Goal: Information Seeking & Learning: Learn about a topic

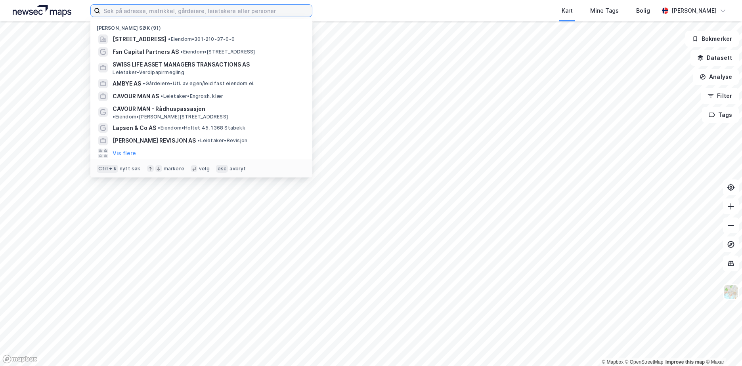
click at [268, 8] on input at bounding box center [206, 11] width 212 height 12
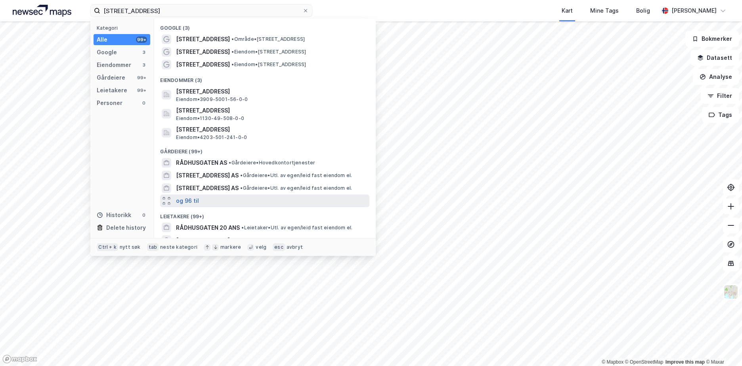
click at [194, 202] on button "og 96 til" at bounding box center [187, 201] width 23 height 10
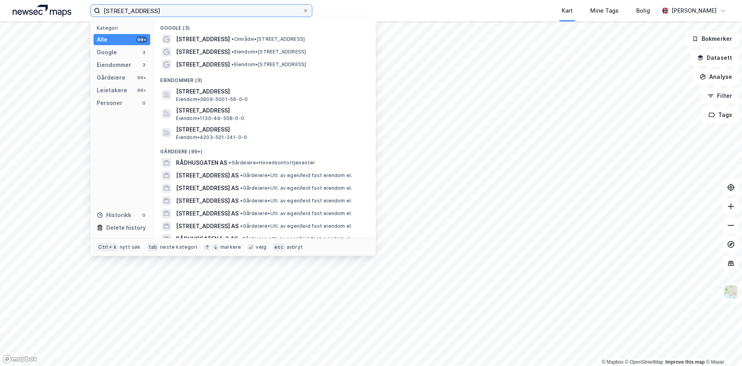
drag, startPoint x: 179, startPoint y: 9, endPoint x: 35, endPoint y: 10, distance: 143.8
click at [35, 10] on div "[STREET_ADDRESS] Kategori Alle 99+ Google 3 Eiendommer 3 Gårdeiere 99+ Leietake…" at bounding box center [371, 10] width 742 height 21
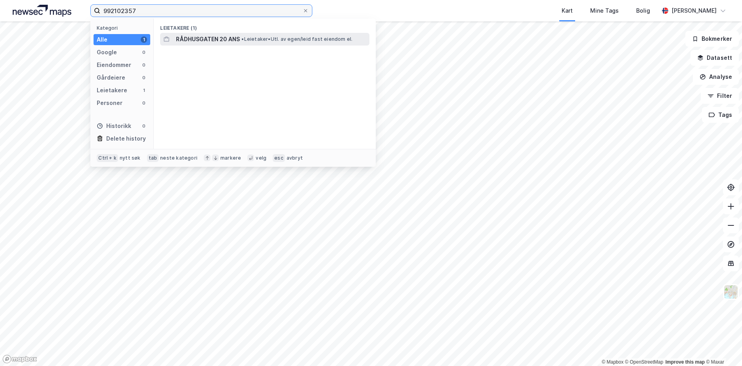
type input "992102357"
click at [212, 35] on span "RÅDHUSGATEN 20 ANS" at bounding box center [208, 39] width 64 height 10
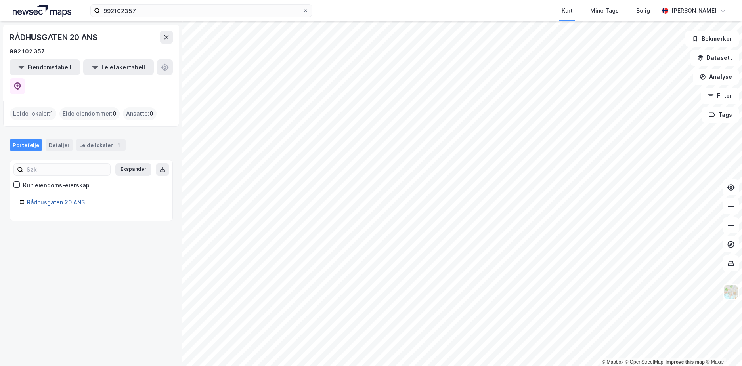
click at [65, 199] on link "Rådhusgaten 20 ANS" at bounding box center [56, 202] width 58 height 7
click at [50, 199] on link "Rådhusgaten 20 ANS" at bounding box center [56, 202] width 58 height 7
click at [114, 67] on button "Leietakertabell" at bounding box center [118, 67] width 71 height 16
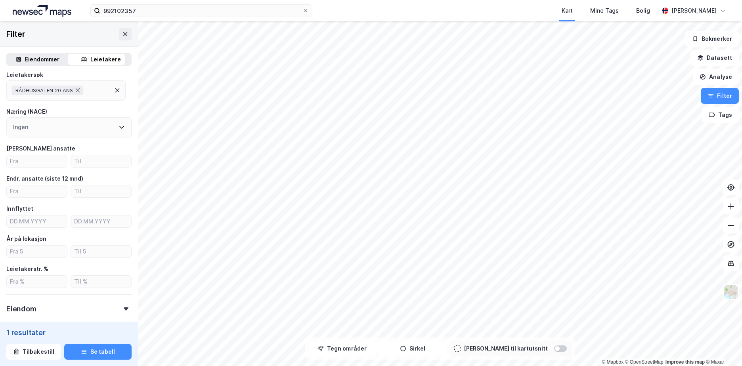
scroll to position [16, 0]
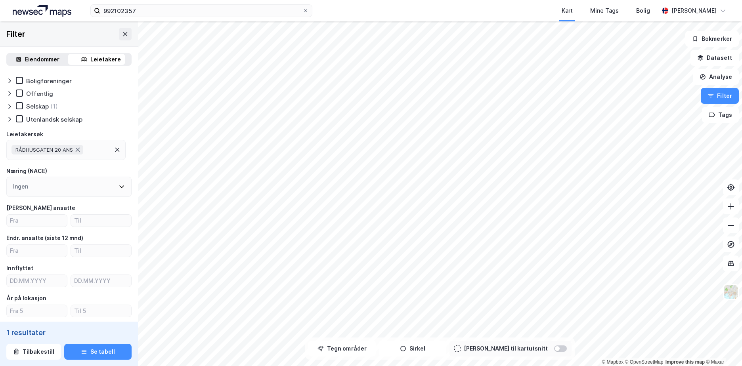
click at [45, 56] on div "Eiendommer" at bounding box center [42, 60] width 34 height 10
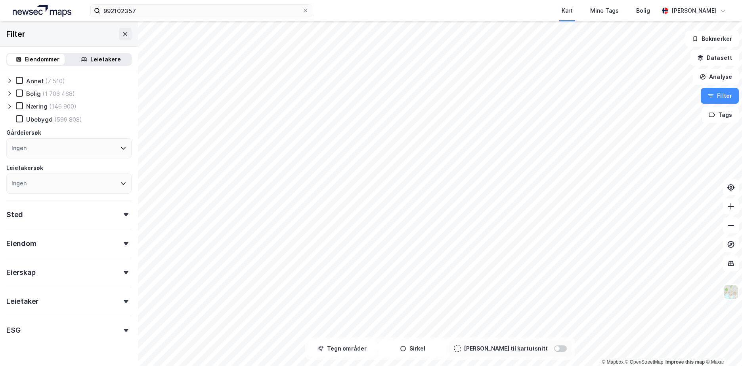
click at [72, 216] on div "Sted" at bounding box center [68, 211] width 125 height 23
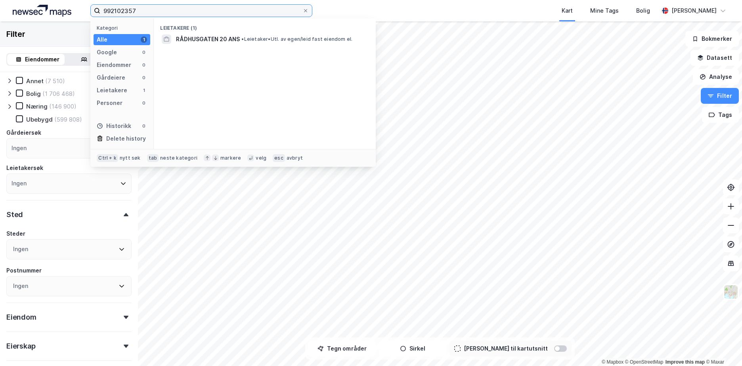
drag, startPoint x: 175, startPoint y: 8, endPoint x: 26, endPoint y: 14, distance: 149.1
click at [26, 14] on div "992102357 Kategori Alle 1 Google 0 Eiendommer 0 Gårdeiere 0 Leietakere 1 Person…" at bounding box center [371, 10] width 742 height 21
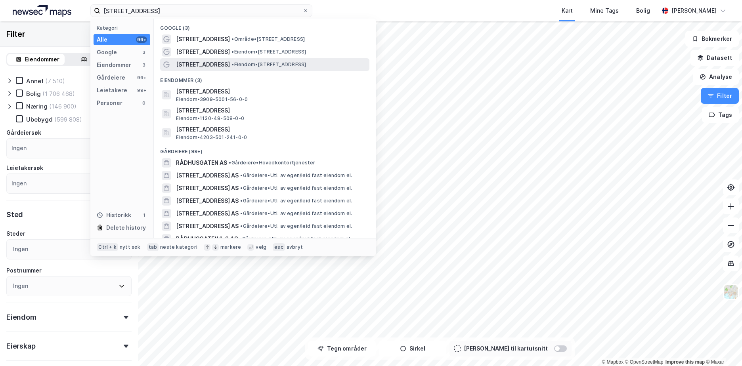
click at [273, 64] on span "• Eiendom • [STREET_ADDRESS]" at bounding box center [268, 64] width 74 height 6
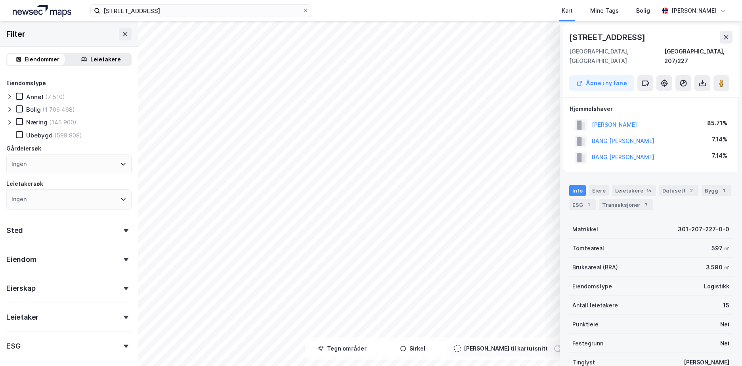
click at [114, 167] on div "© Mapbox © OpenStreetMap Improve this map © [GEOGRAPHIC_DATA][STREET_ADDRESS] Å…" at bounding box center [371, 193] width 742 height 345
click at [644, 187] on div "15" at bounding box center [648, 191] width 8 height 8
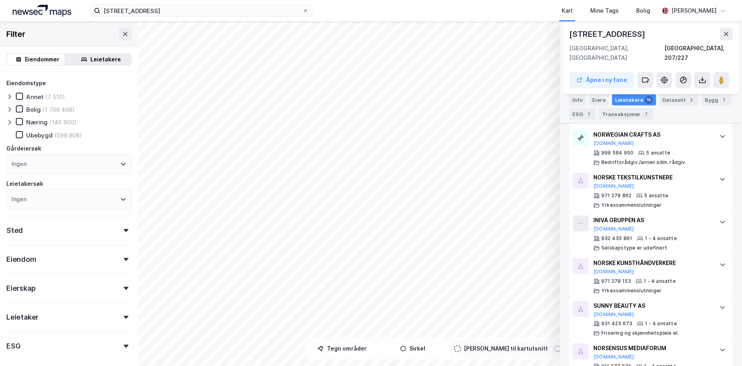
scroll to position [475, 0]
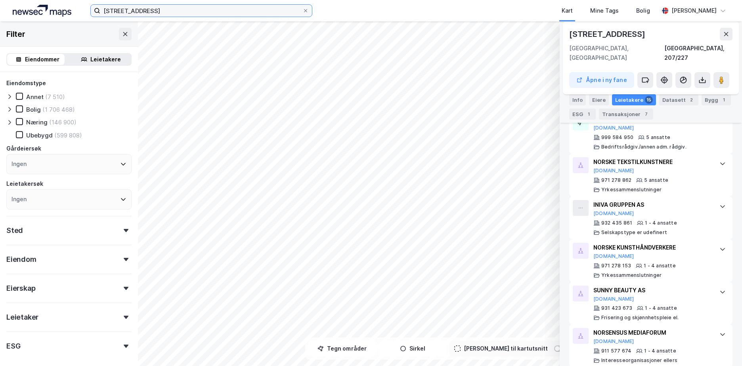
click at [140, 11] on input "[STREET_ADDRESS]" at bounding box center [201, 11] width 202 height 12
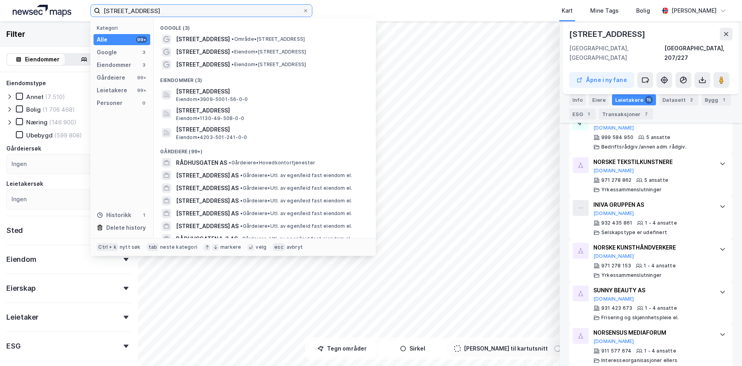
click at [140, 10] on input "[STREET_ADDRESS]" at bounding box center [201, 11] width 202 height 12
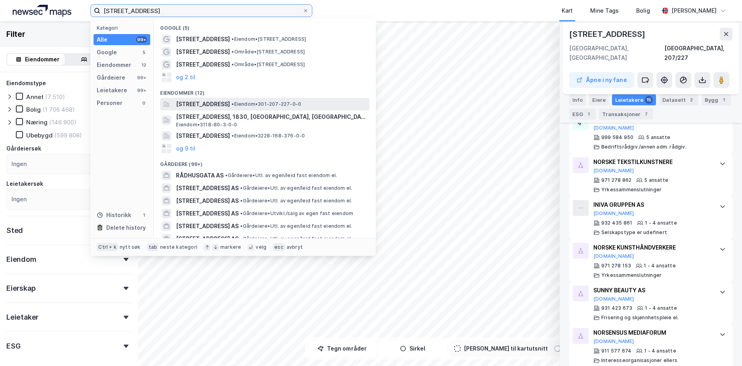
type input "[STREET_ADDRESS]"
click at [230, 102] on span "[STREET_ADDRESS]" at bounding box center [203, 104] width 54 height 10
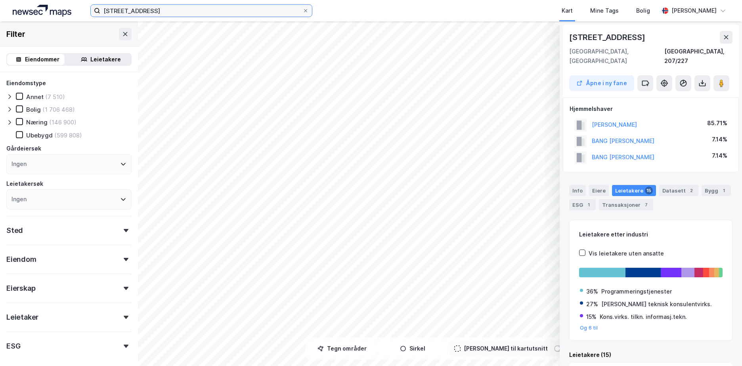
click at [166, 13] on input "[STREET_ADDRESS]" at bounding box center [201, 11] width 202 height 12
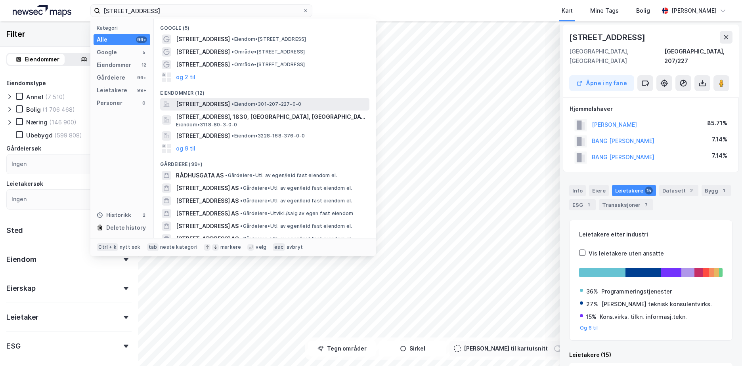
click at [281, 105] on span "• Eiendom • 301-207-227-0-0" at bounding box center [266, 104] width 70 height 6
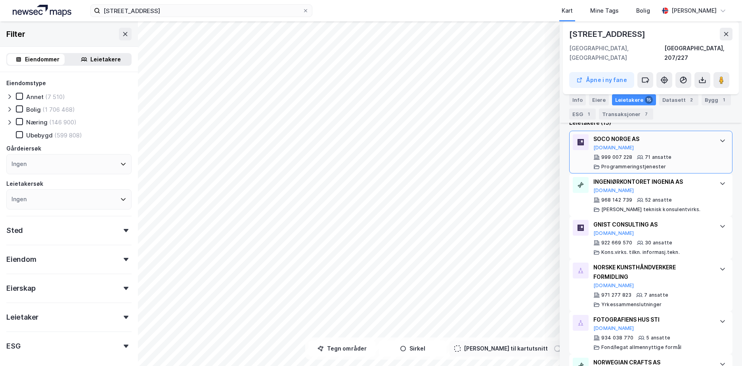
scroll to position [212, 0]
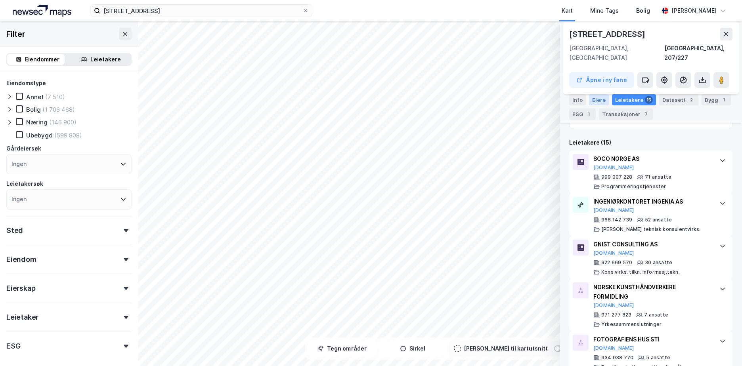
click at [593, 95] on div "Eiere" at bounding box center [599, 99] width 20 height 11
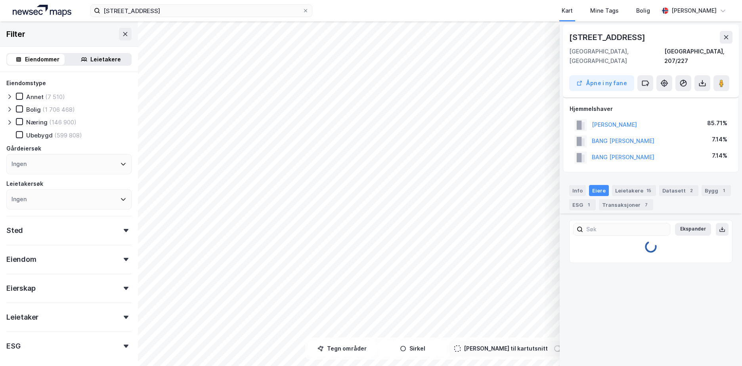
scroll to position [0, 0]
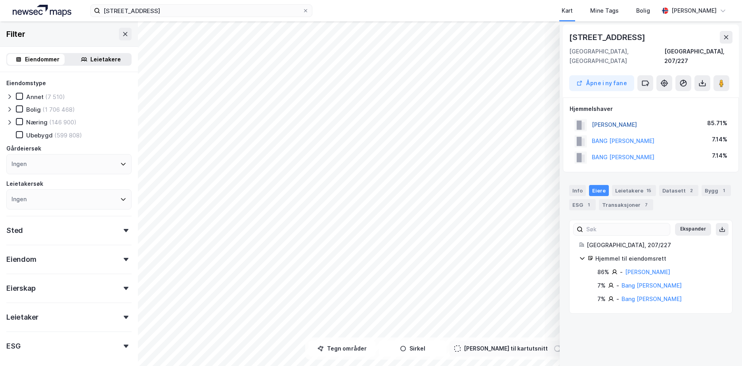
drag, startPoint x: 664, startPoint y: 115, endPoint x: 627, endPoint y: 116, distance: 37.2
click at [627, 117] on div "[PERSON_NAME] 85.71%" at bounding box center [650, 125] width 162 height 16
click at [612, 185] on div "Leietakere 15" at bounding box center [634, 190] width 44 height 11
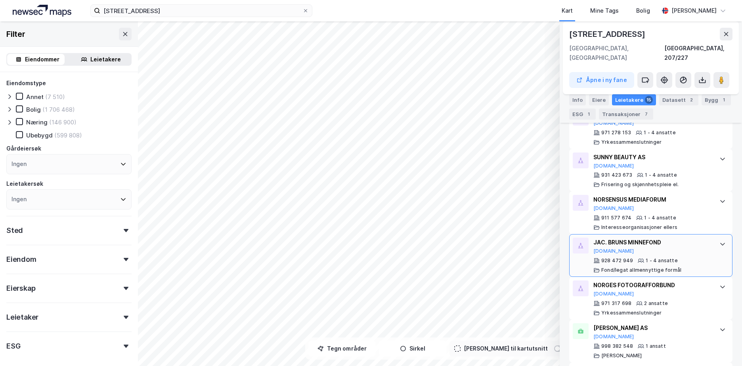
scroll to position [648, 0]
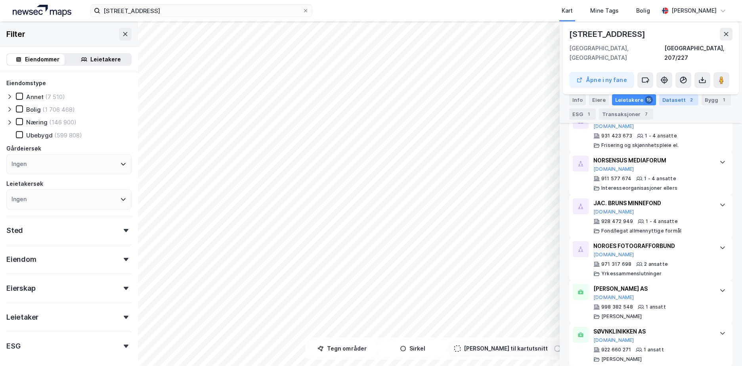
click at [666, 95] on div "Datasett 2" at bounding box center [678, 99] width 39 height 11
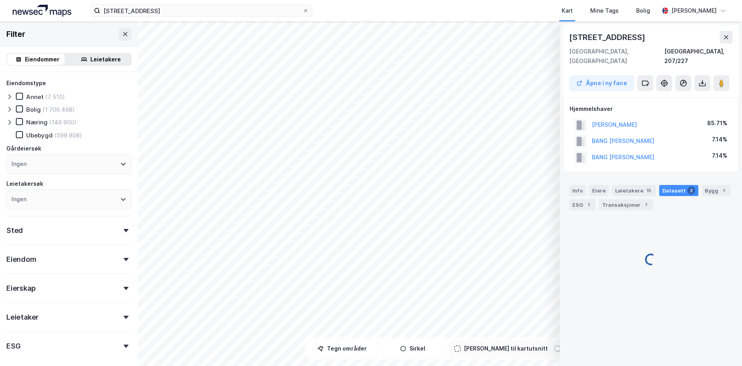
scroll to position [0, 0]
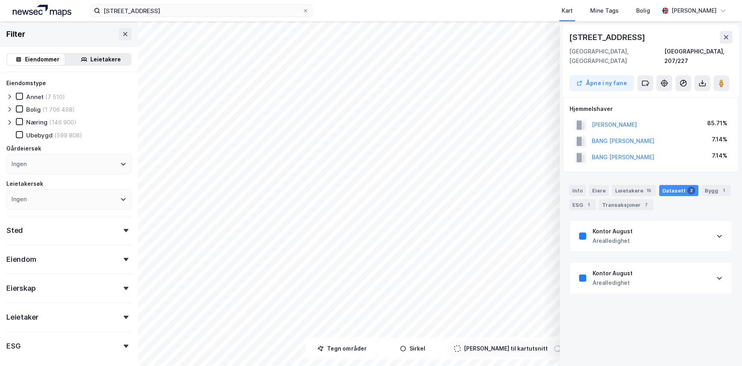
click at [652, 224] on div "Kontor August Arealledighet" at bounding box center [650, 236] width 162 height 32
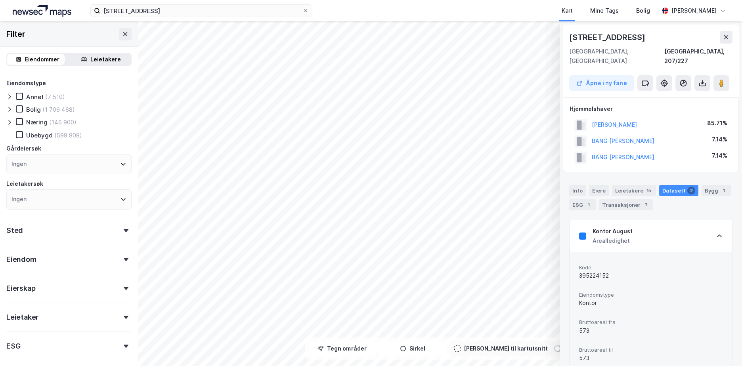
click at [652, 224] on div "Kontor August Arealledighet" at bounding box center [650, 236] width 162 height 32
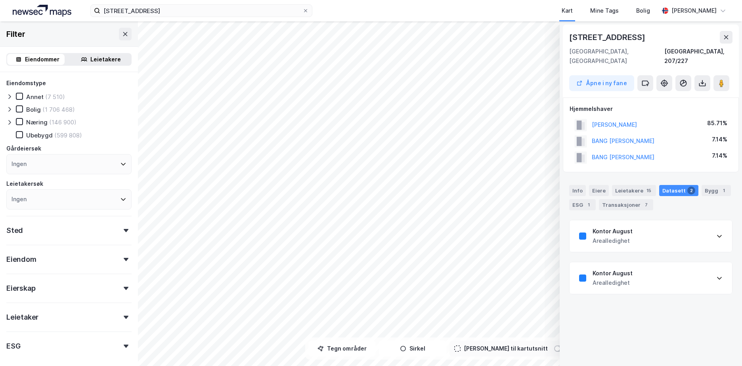
click at [633, 279] on div "Kontor August Arealledighet" at bounding box center [650, 278] width 162 height 32
click at [639, 273] on div "Kontor August Arealledighet" at bounding box center [650, 278] width 162 height 32
click at [719, 187] on div "1" at bounding box center [723, 191] width 8 height 8
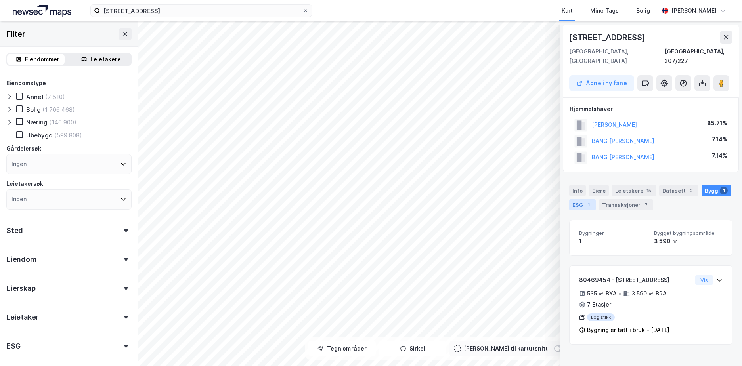
click at [584, 200] on div "ESG 1" at bounding box center [582, 204] width 27 height 11
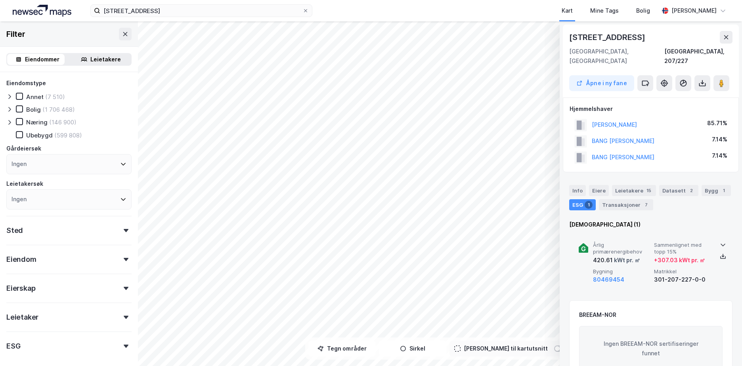
click at [701, 242] on span "Sammenlignet med topp 15%" at bounding box center [683, 249] width 58 height 14
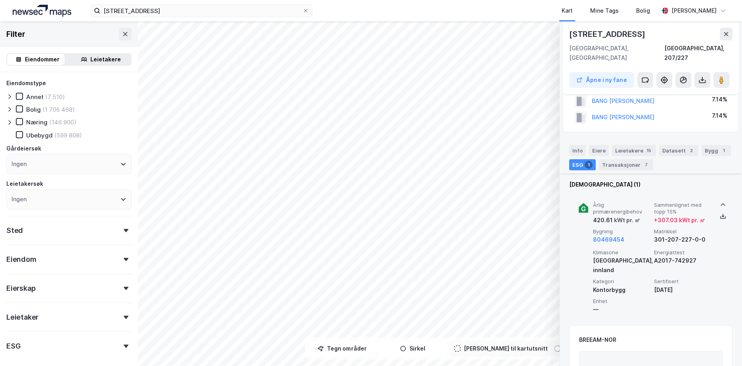
scroll to position [40, 0]
drag, startPoint x: 697, startPoint y: 269, endPoint x: 653, endPoint y: 271, distance: 44.5
click at [653, 271] on div "Klimasone [GEOGRAPHIC_DATA], innland Energiattest A2017-742927 Kategori Kontorb…" at bounding box center [652, 282] width 119 height 65
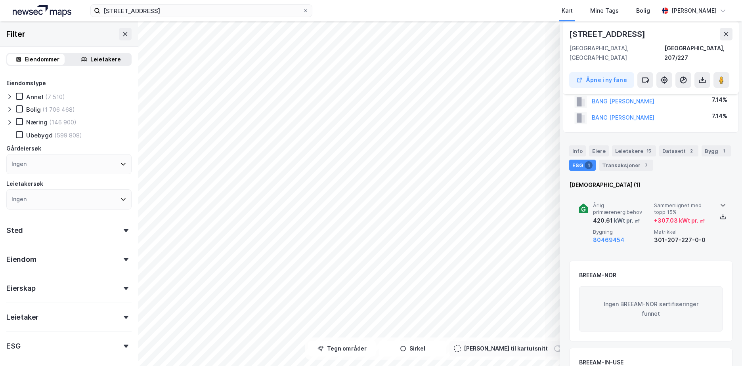
copy div "[DATE]"
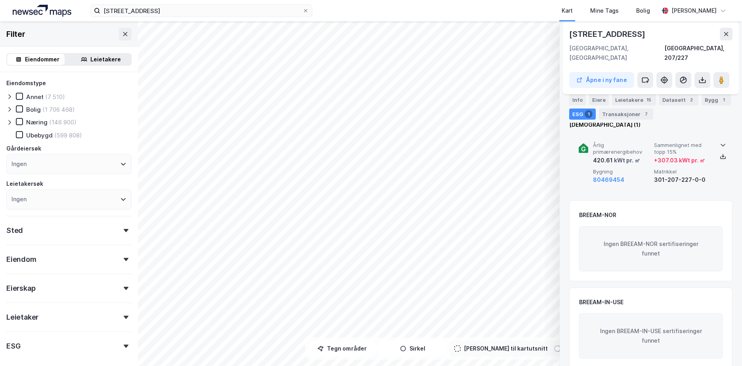
scroll to position [102, 0]
click at [628, 112] on div "Transaksjoner 7" at bounding box center [626, 114] width 54 height 11
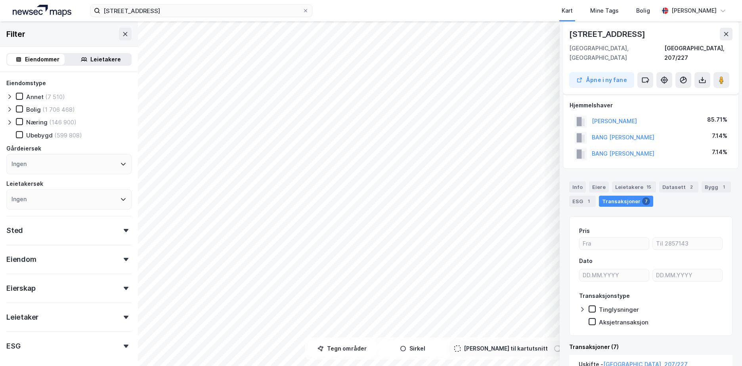
scroll to position [0, 0]
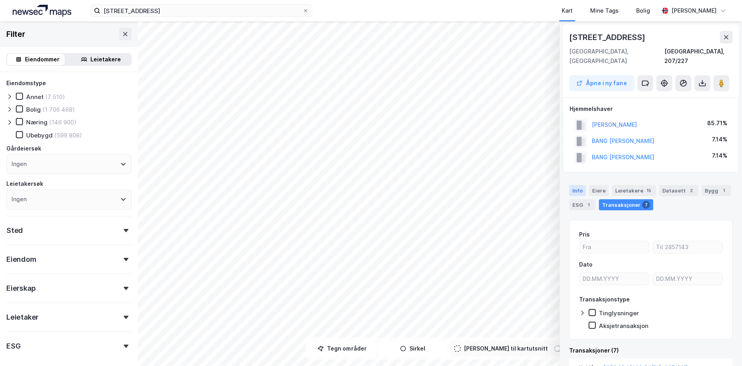
click at [583, 185] on div "Info" at bounding box center [577, 190] width 17 height 11
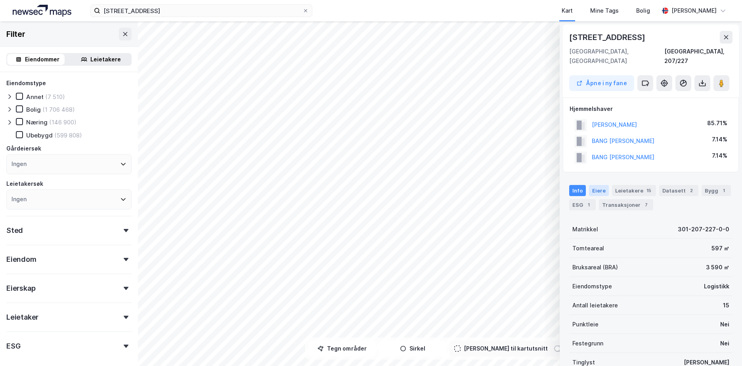
click at [600, 185] on div "Eiere" at bounding box center [599, 190] width 20 height 11
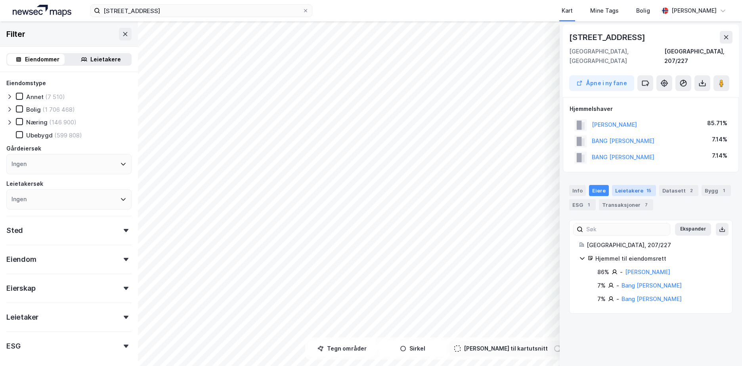
click at [625, 185] on div "Leietakere 15" at bounding box center [634, 190] width 44 height 11
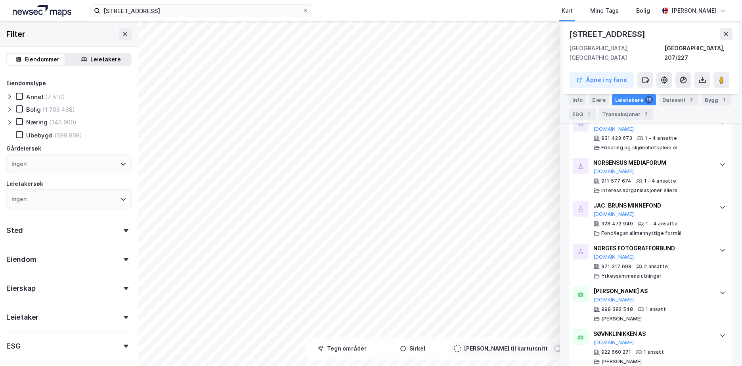
scroll to position [648, 0]
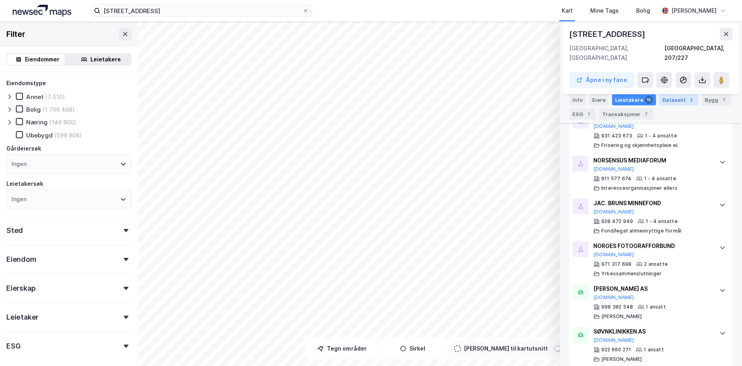
click at [680, 101] on div "Datasett 2" at bounding box center [678, 99] width 39 height 11
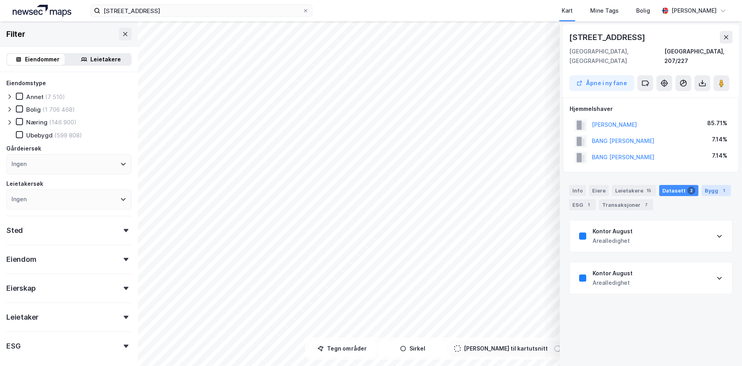
click at [707, 185] on div "Bygg 1" at bounding box center [715, 190] width 29 height 11
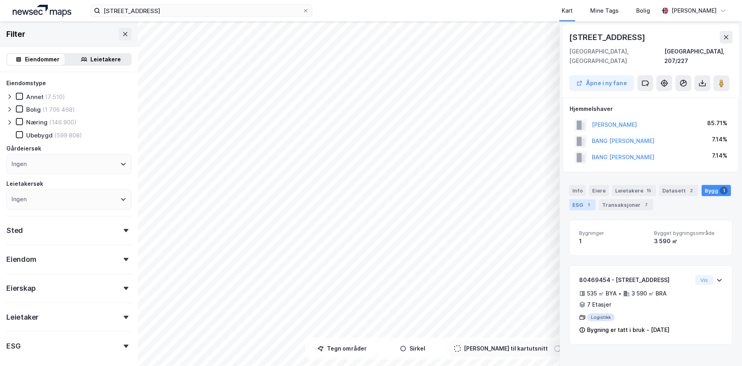
click at [589, 201] on div "1" at bounding box center [588, 205] width 8 height 8
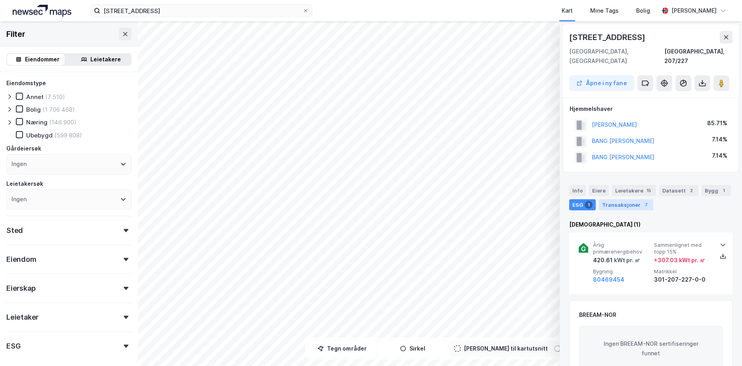
click at [622, 199] on div "Transaksjoner 7" at bounding box center [626, 204] width 54 height 11
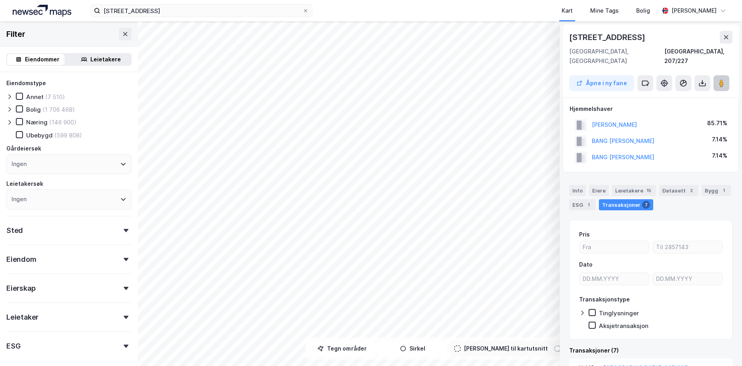
click at [721, 79] on image at bounding box center [721, 83] width 5 height 8
